Goal: Find contact information: Find contact information

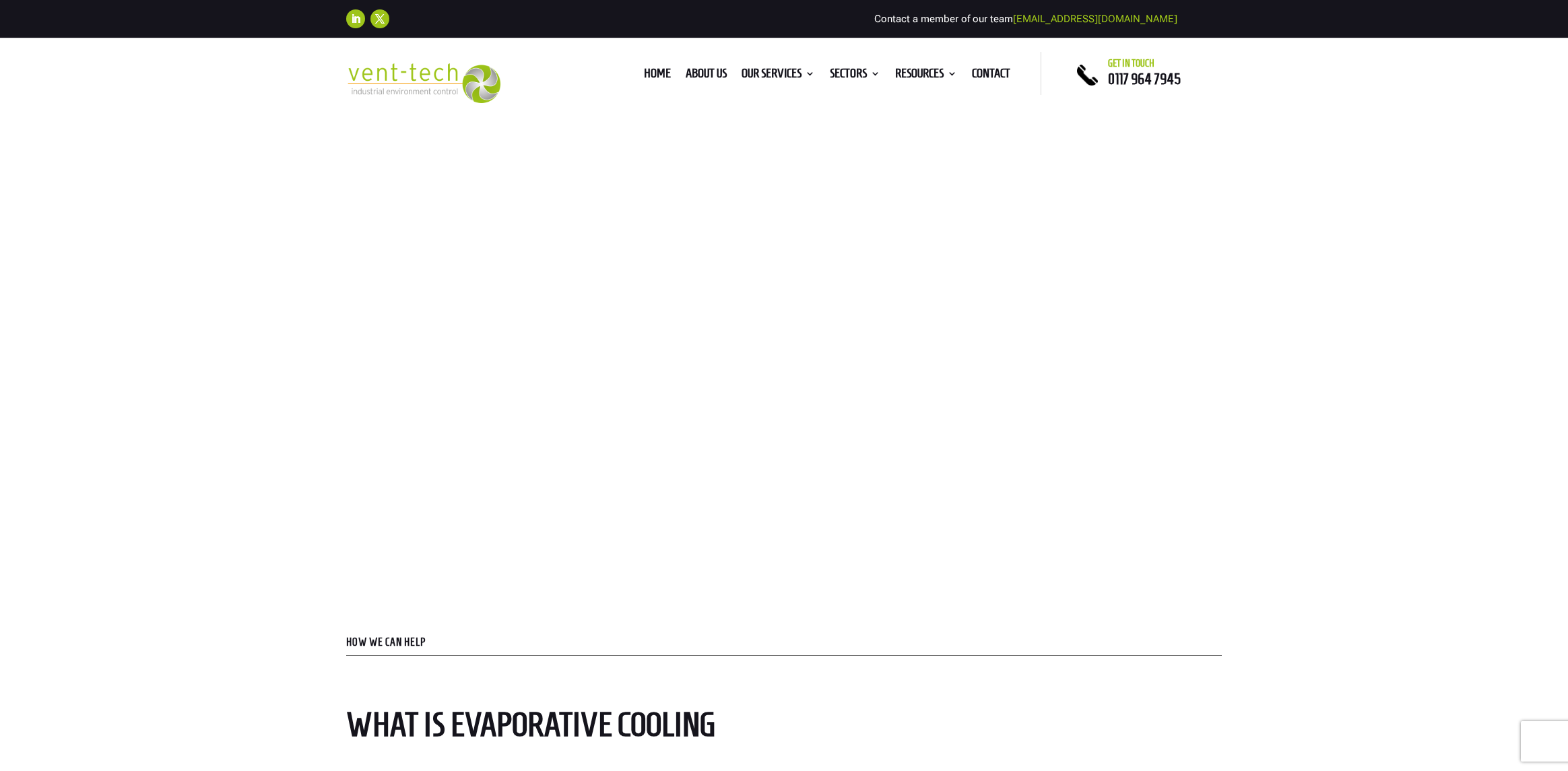
click at [74, 291] on div "Evaporative Cooling Get in Touch" at bounding box center [784, 296] width 1568 height 480
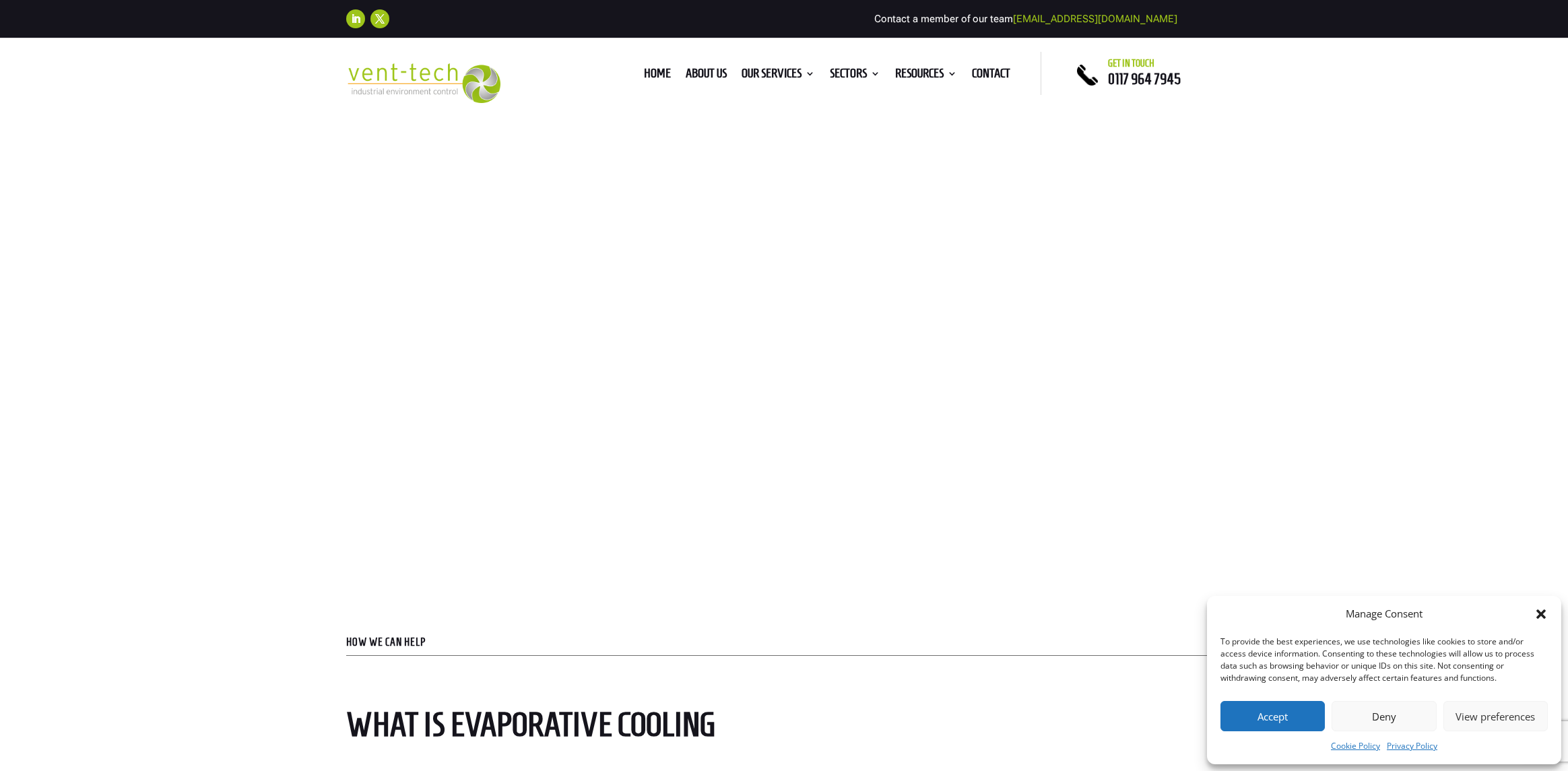
click at [408, 328] on link "Get in Touch" at bounding box center [395, 346] width 99 height 42
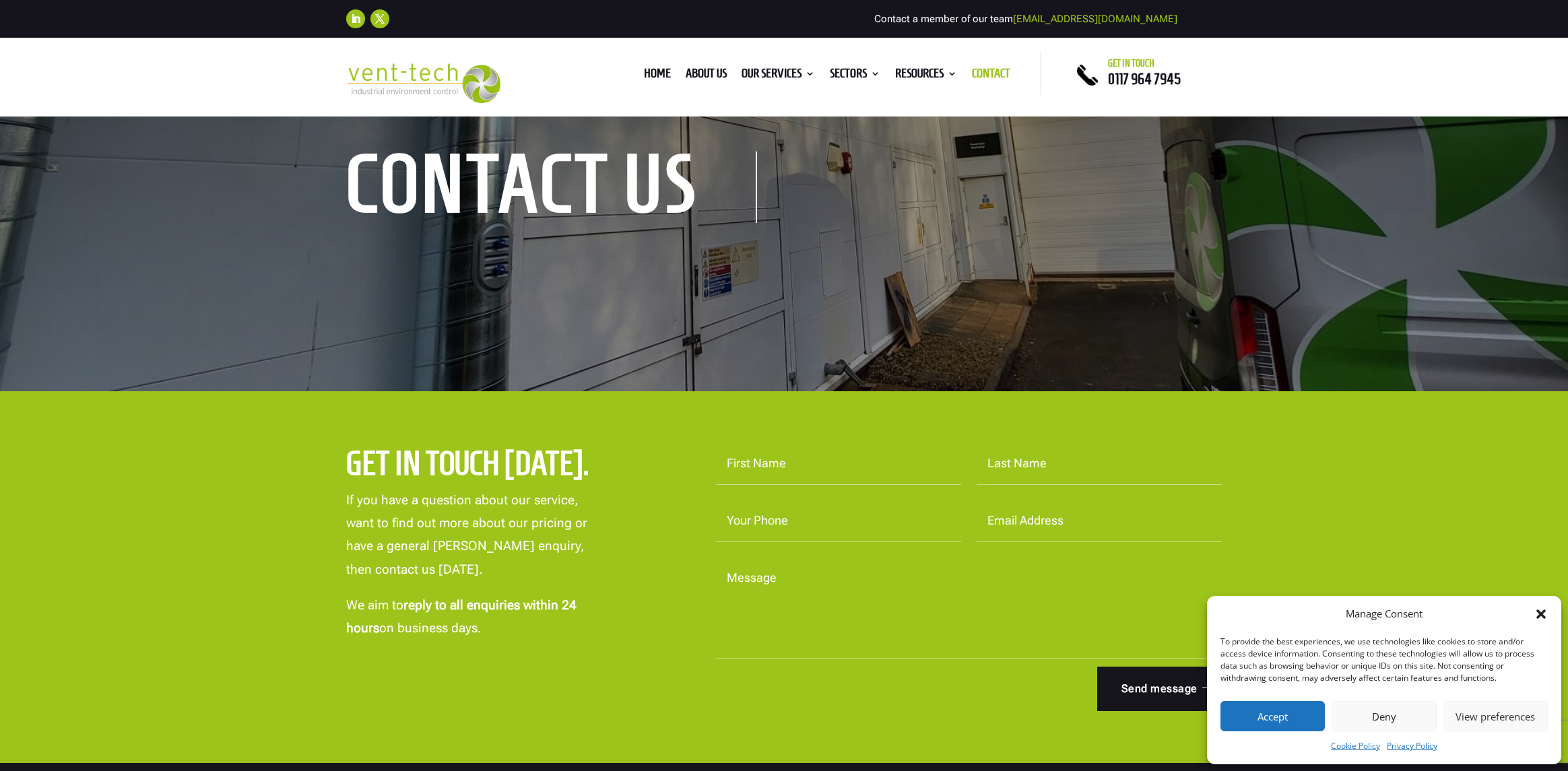
scroll to position [149, 0]
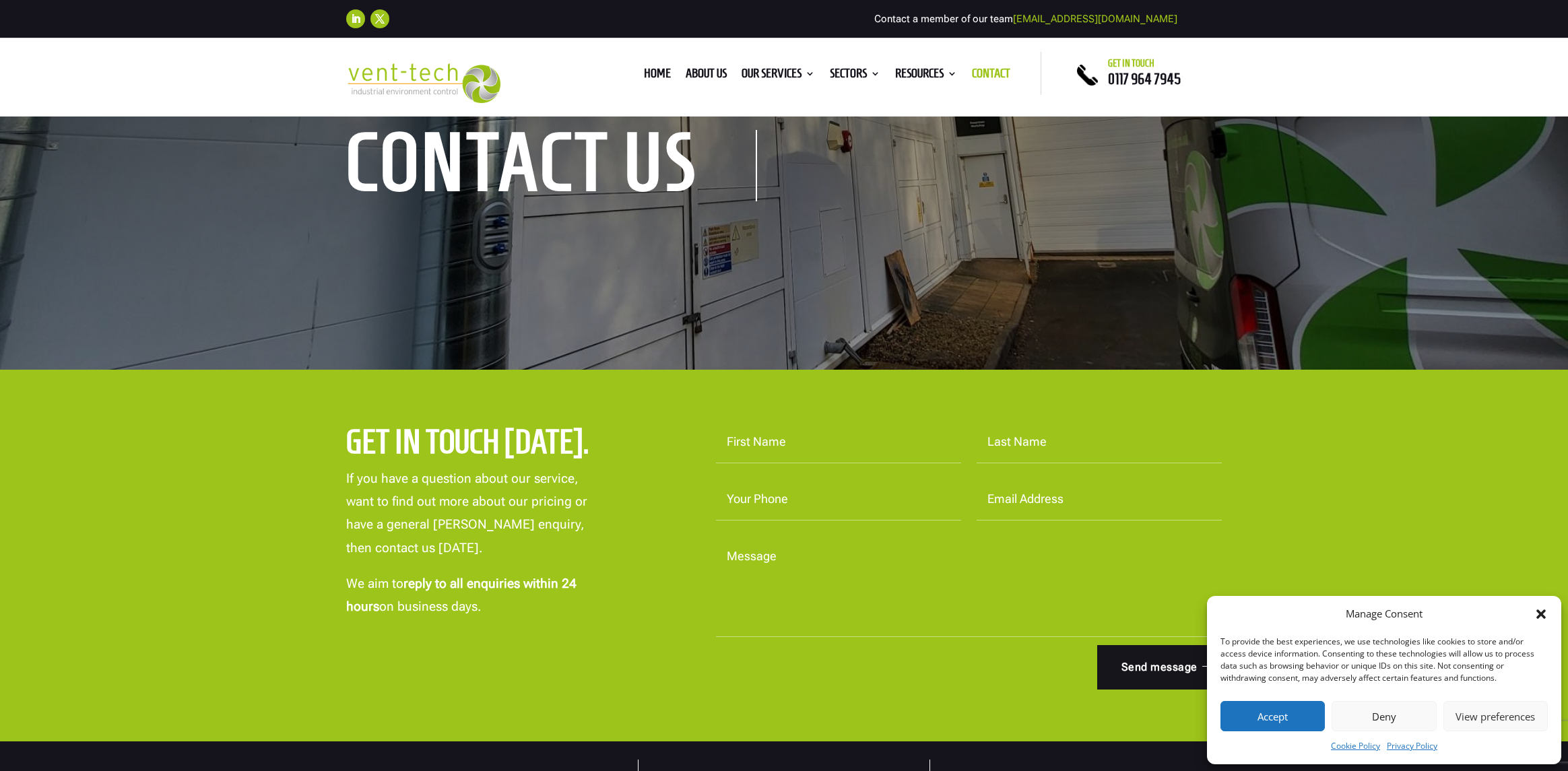
click at [463, 63] on img at bounding box center [424, 83] width 154 height 40
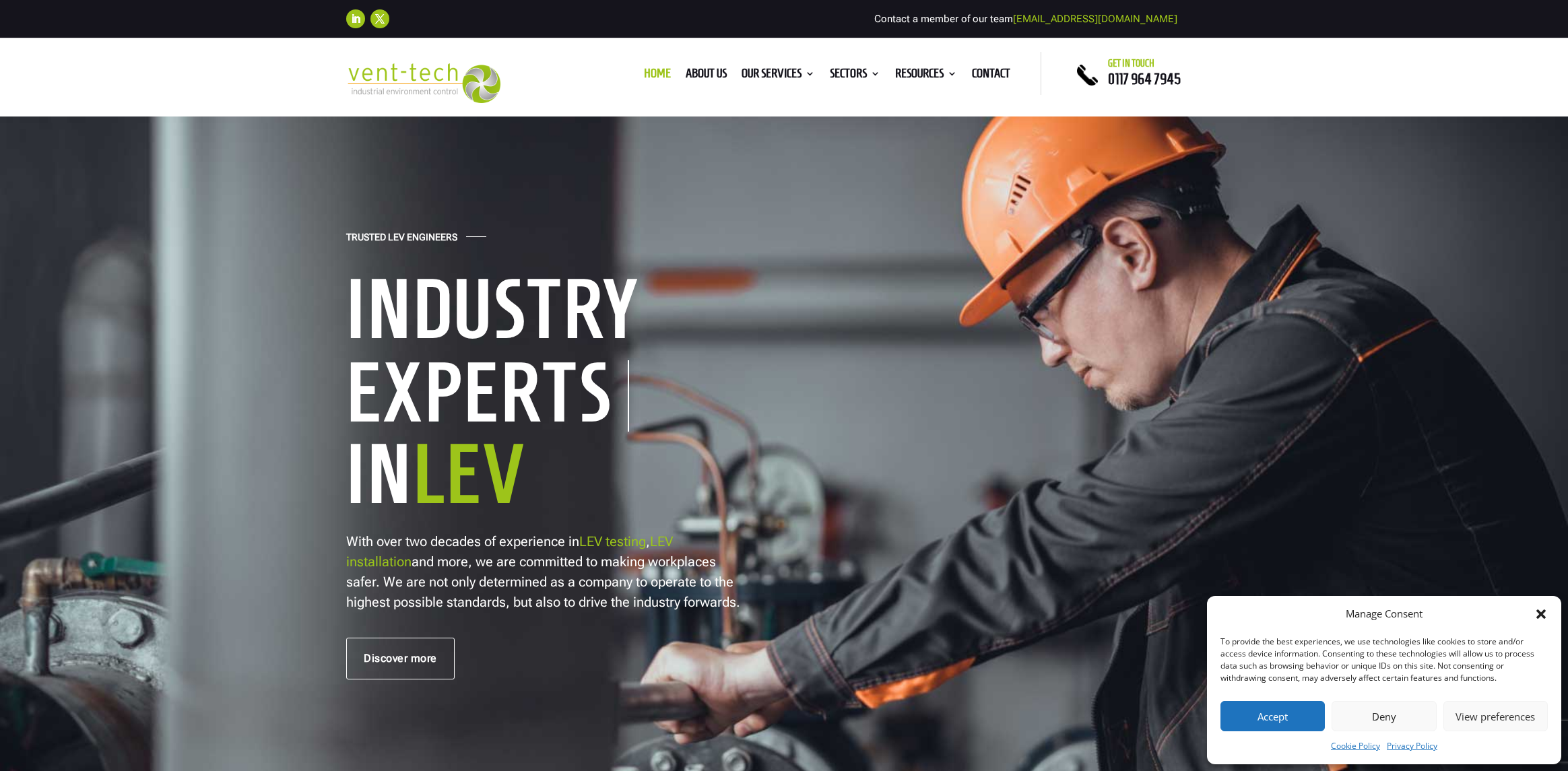
click at [211, 4] on div "Follow Follow Contact a member of our team enquiries@vent-tech.co.uk" at bounding box center [784, 19] width 1568 height 39
click at [130, 96] on div "Home About us Our Services Consultancy Design Installation Commissioning Testin…" at bounding box center [784, 77] width 1568 height 78
